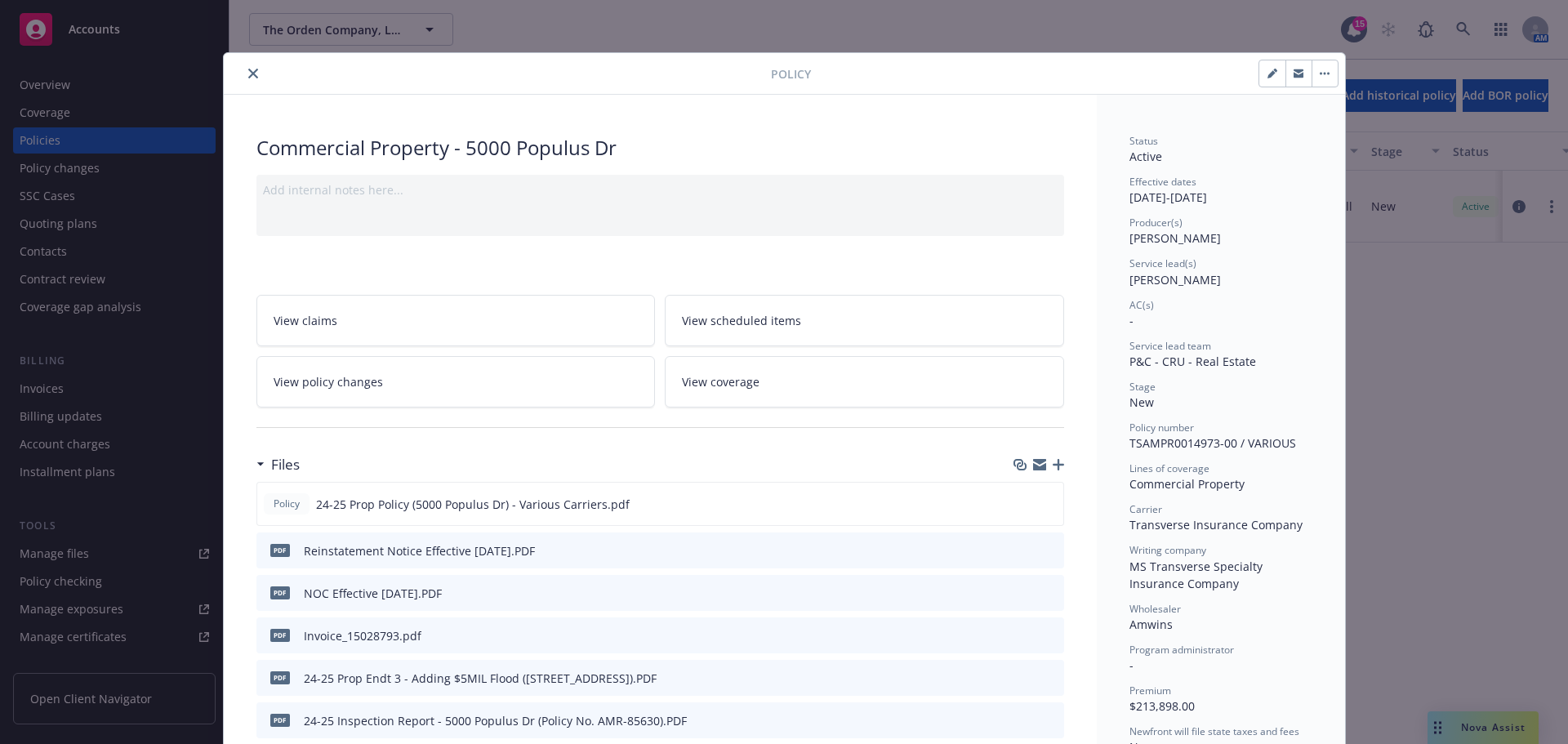
click at [248, 71] on icon "close" at bounding box center [253, 73] width 10 height 10
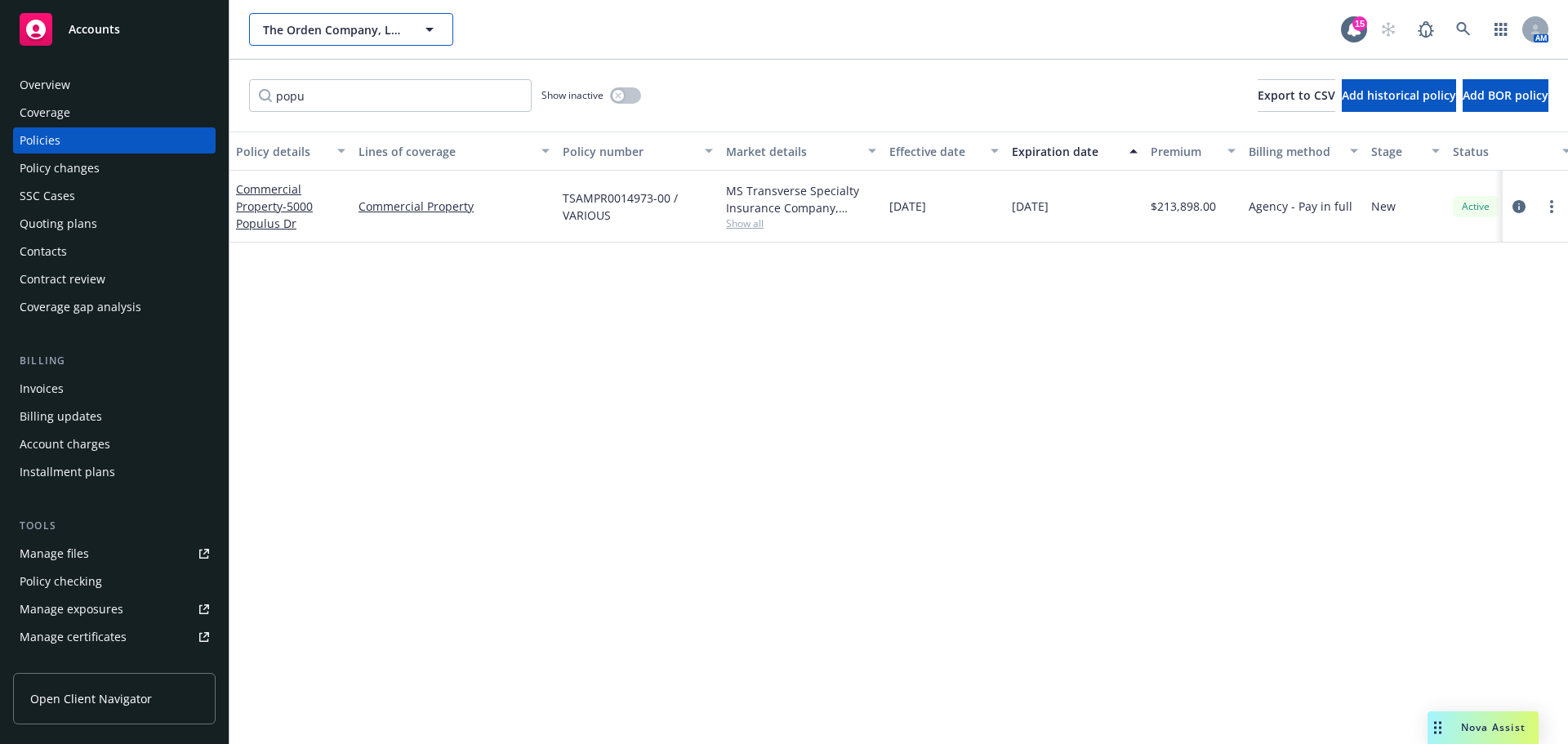
click at [359, 28] on span "The Orden Company, LLC" at bounding box center [334, 29] width 141 height 17
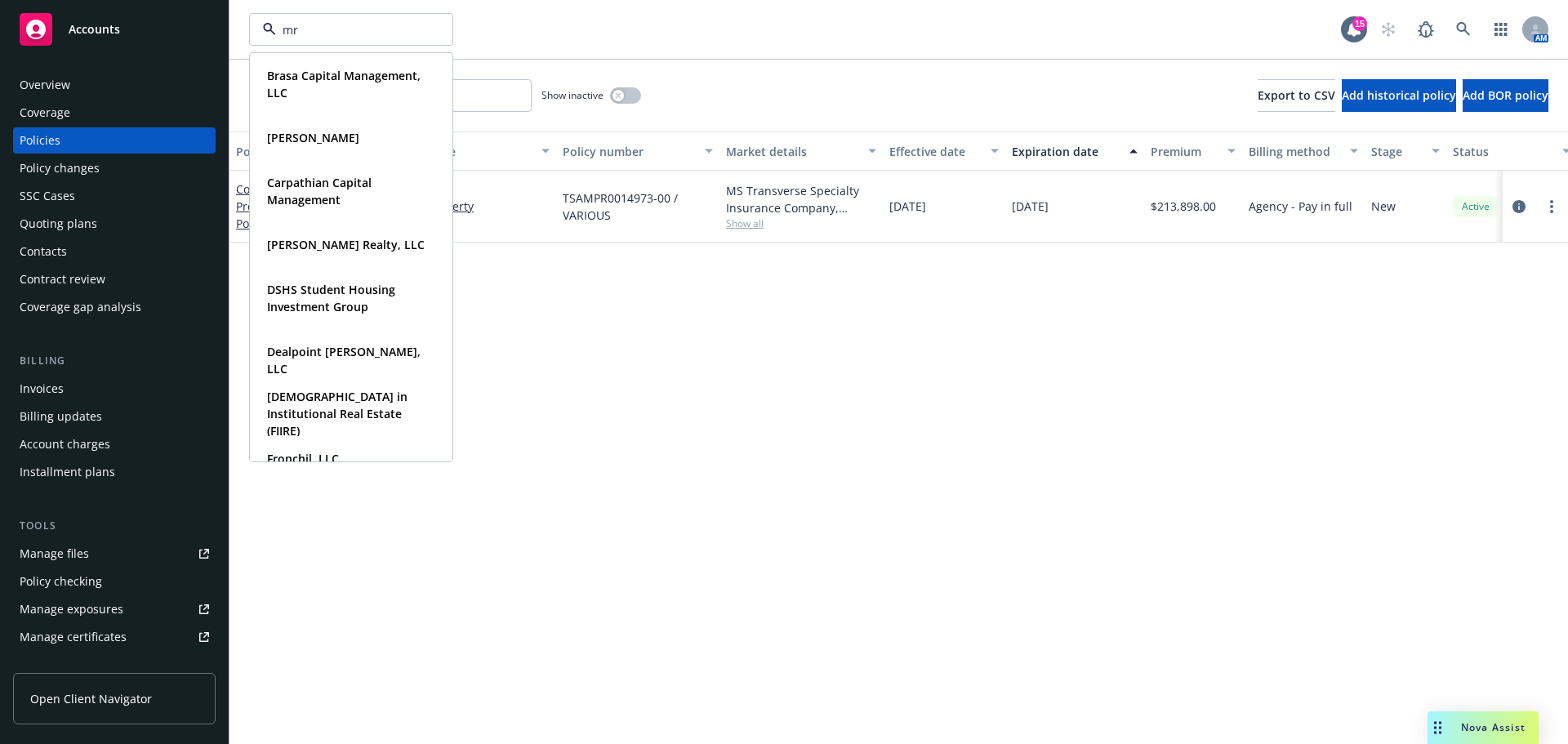
type input "mrk"
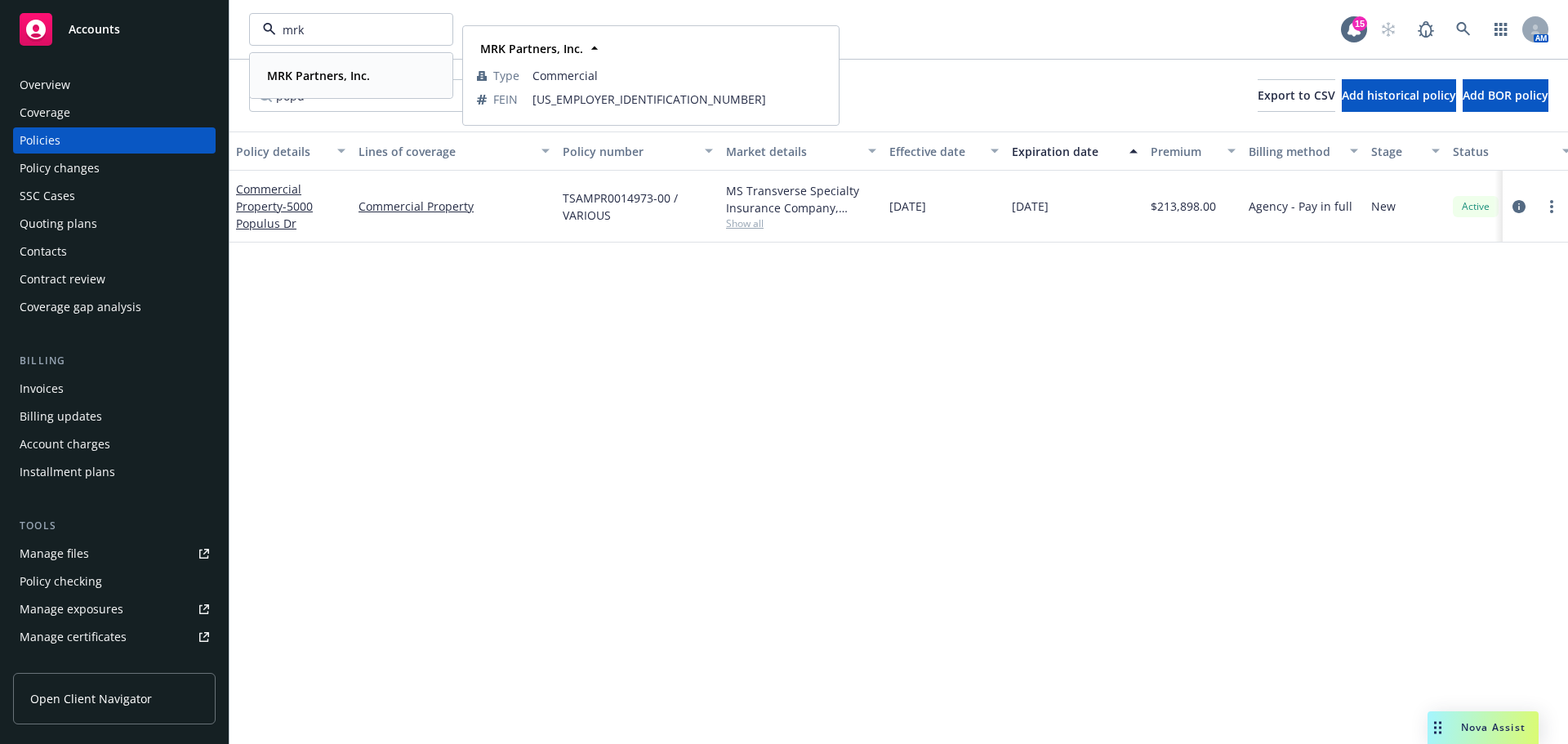
click at [332, 73] on strong "MRK Partners, Inc." at bounding box center [318, 76] width 103 height 16
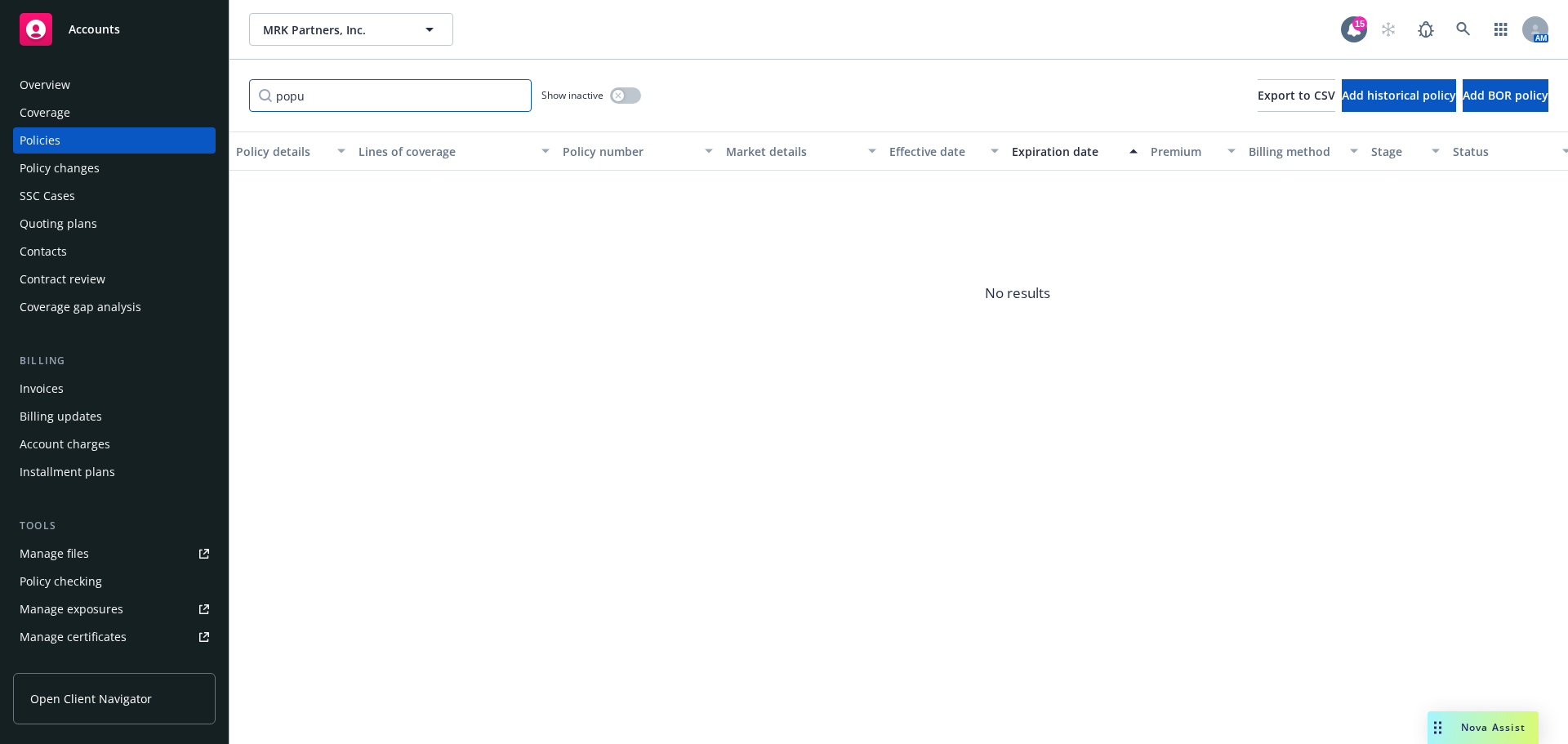
drag, startPoint x: 307, startPoint y: 98, endPoint x: 242, endPoint y: 99, distance: 65.0
click at [242, 99] on div "popu Show inactive Export to CSV Add historical policy Add BOR policy" at bounding box center [899, 95] width 1338 height 71
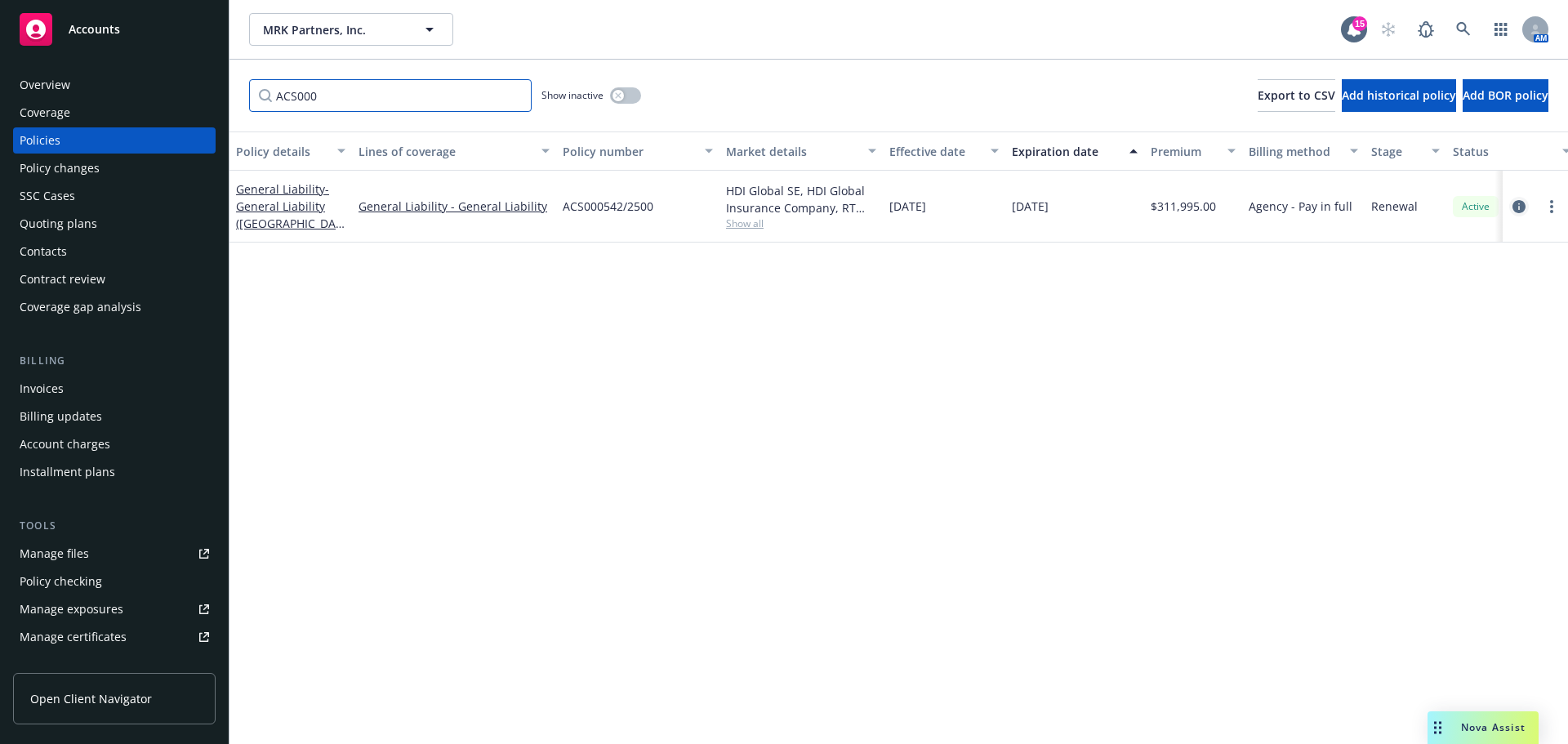
type input "ACS000"
click at [1523, 205] on icon "circleInformation" at bounding box center [1519, 207] width 13 height 13
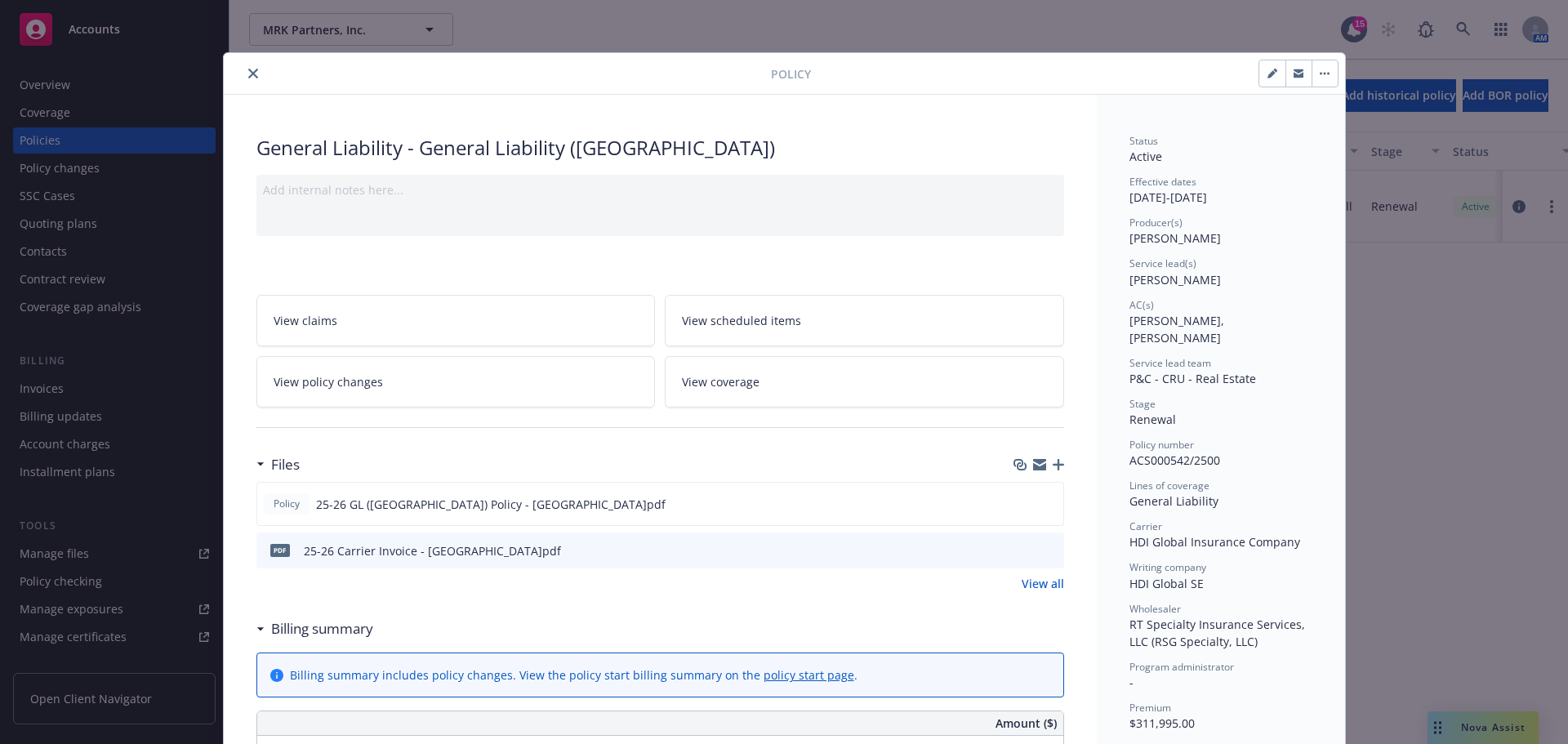
click at [244, 69] on button "close" at bounding box center [253, 73] width 19 height 19
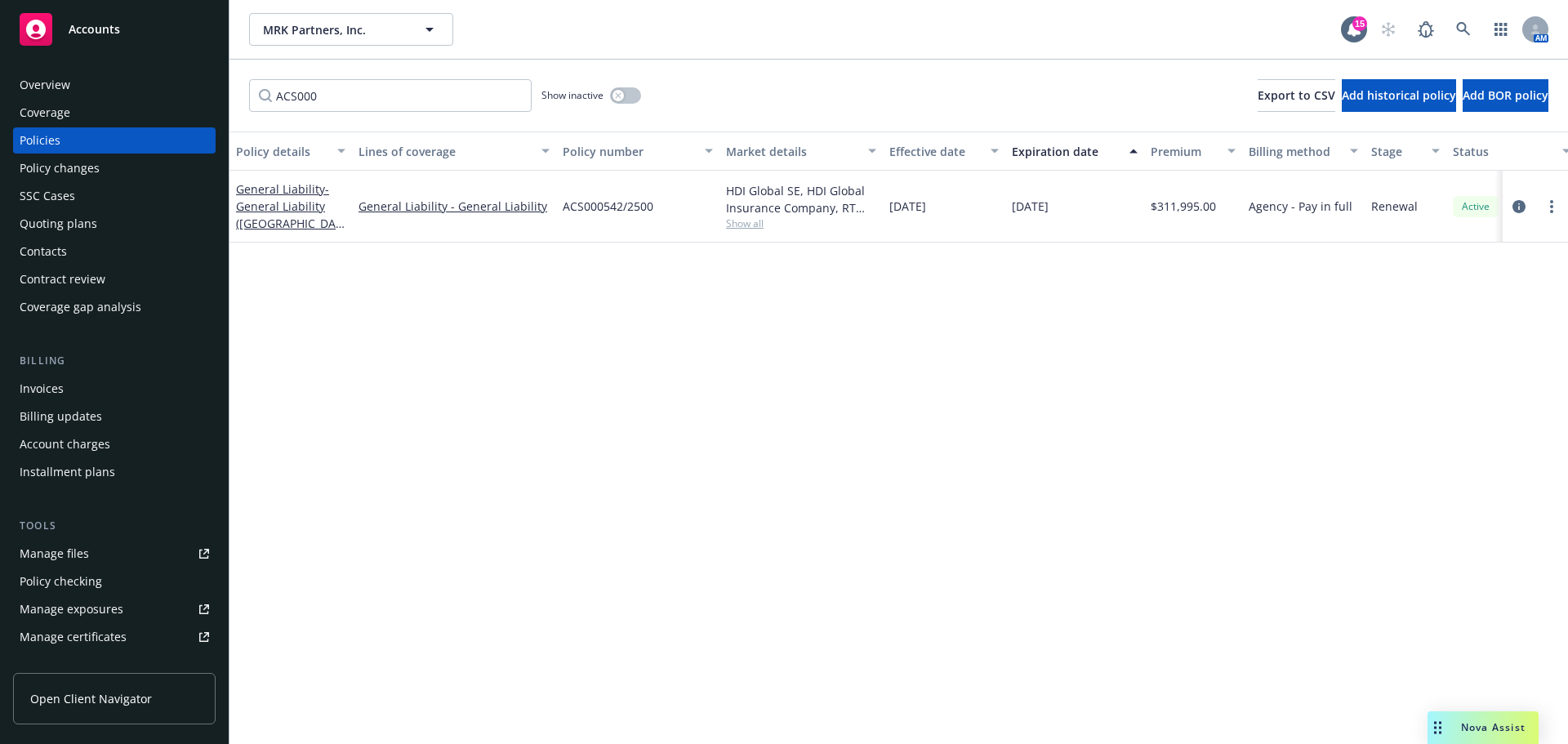
click at [78, 169] on div "Policy changes" at bounding box center [59, 169] width 80 height 26
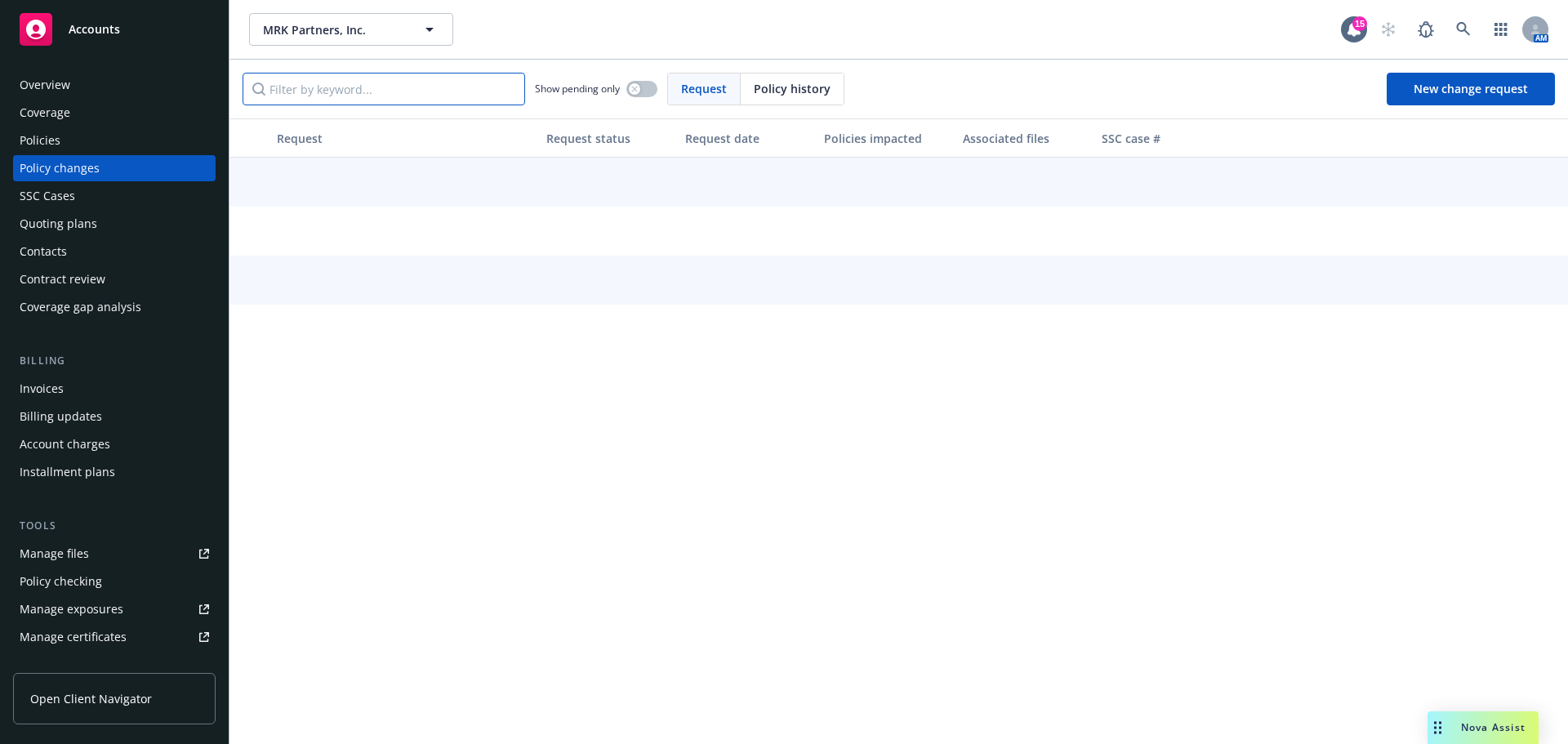
click at [398, 85] on input "Filter by keyword..." at bounding box center [384, 88] width 283 height 33
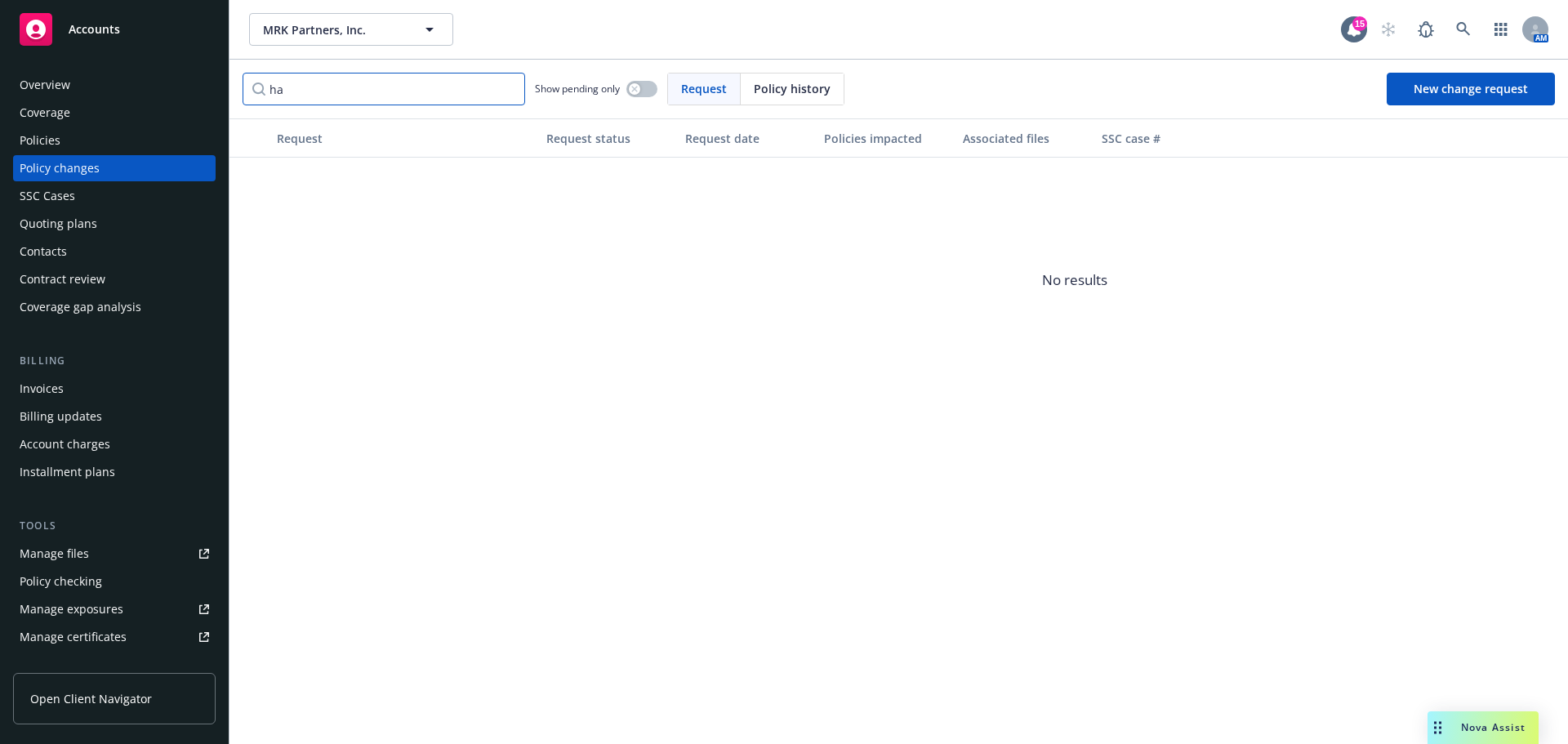
type input "h"
